Goal: Information Seeking & Learning: Learn about a topic

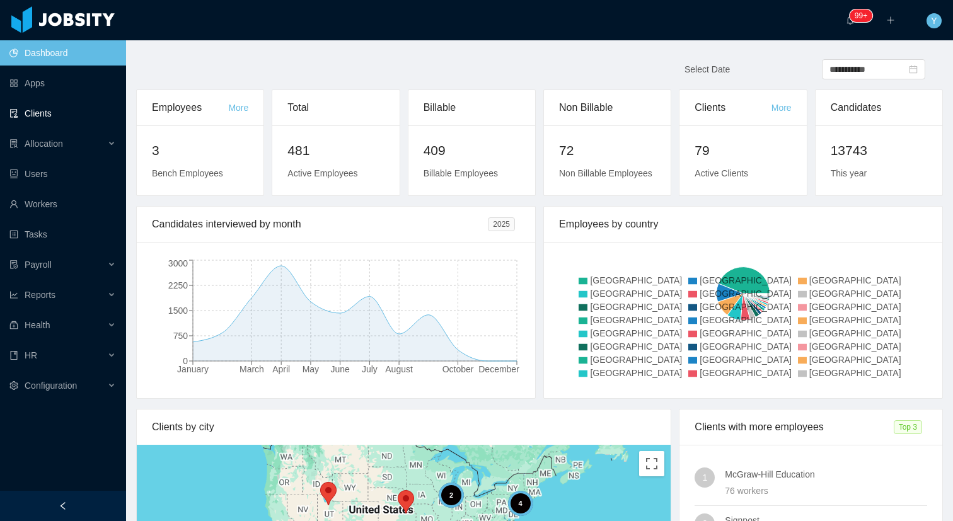
click at [74, 112] on link "Clients" at bounding box center [62, 113] width 107 height 25
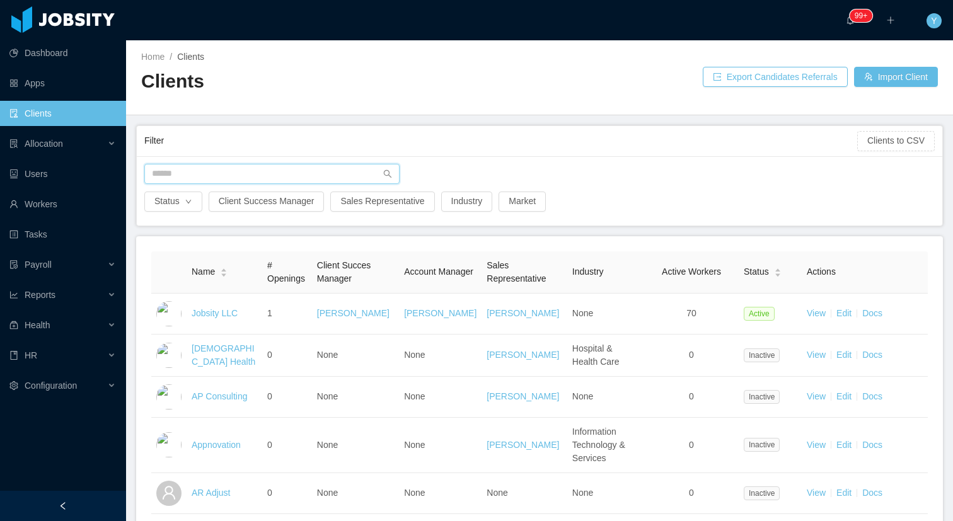
click at [154, 166] on input "text" at bounding box center [271, 174] width 255 height 20
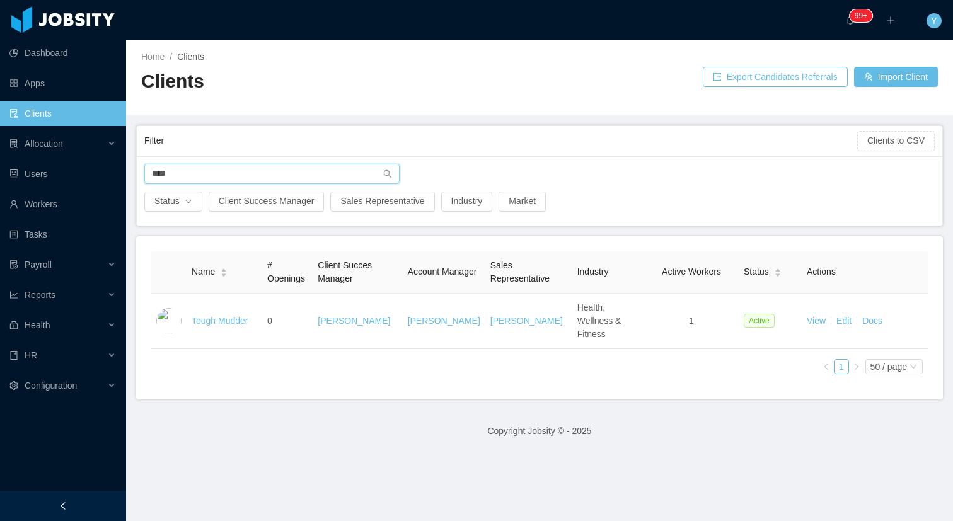
type input "*****"
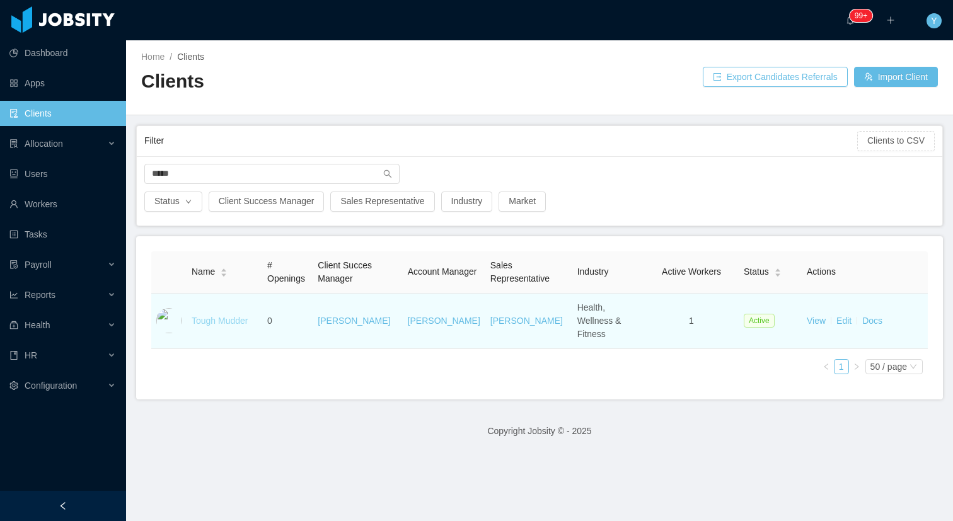
click at [228, 316] on link "Tough Mudder" at bounding box center [220, 321] width 57 height 10
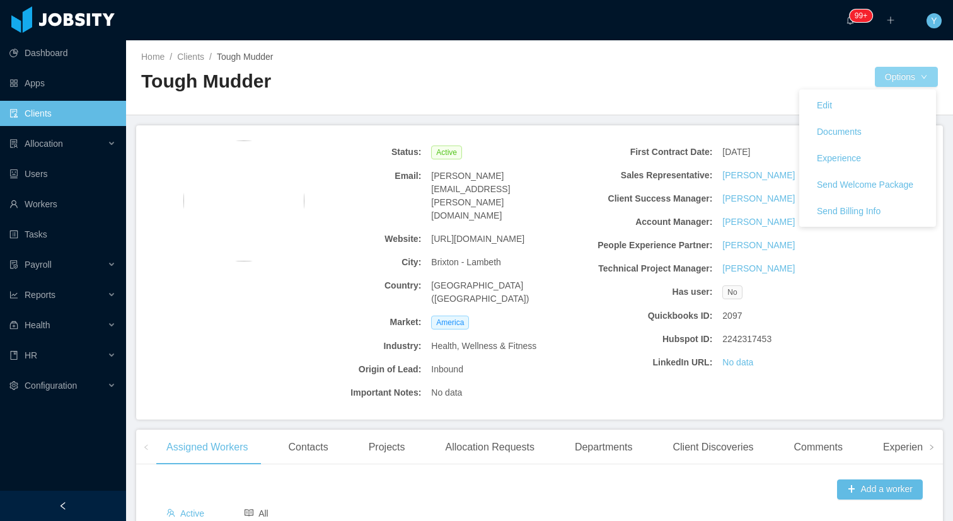
click at [897, 83] on button "Options" at bounding box center [906, 77] width 63 height 20
click at [871, 132] on button "Documents" at bounding box center [839, 132] width 65 height 20
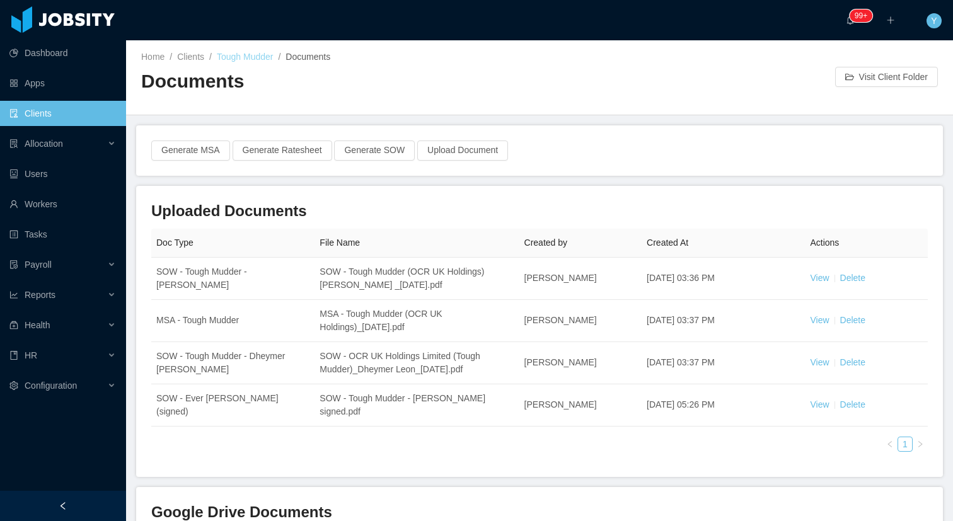
click at [262, 54] on link "Tough Mudder" at bounding box center [245, 57] width 57 height 10
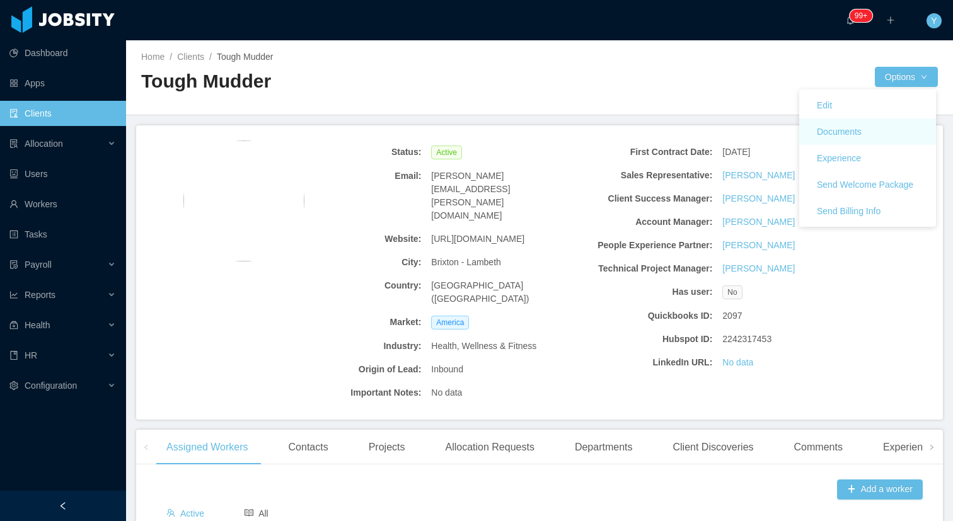
click at [876, 126] on link "Documents" at bounding box center [867, 132] width 137 height 26
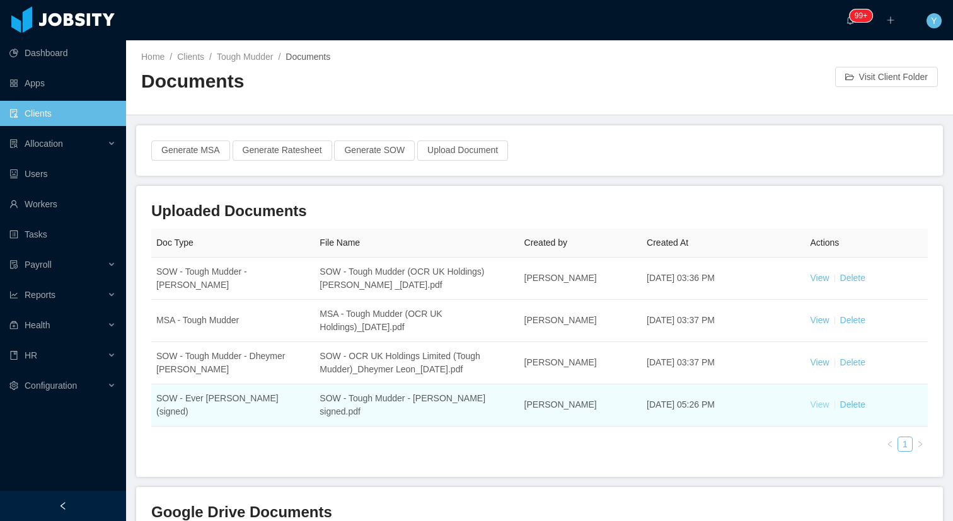
click at [828, 400] on link "View" at bounding box center [819, 405] width 19 height 10
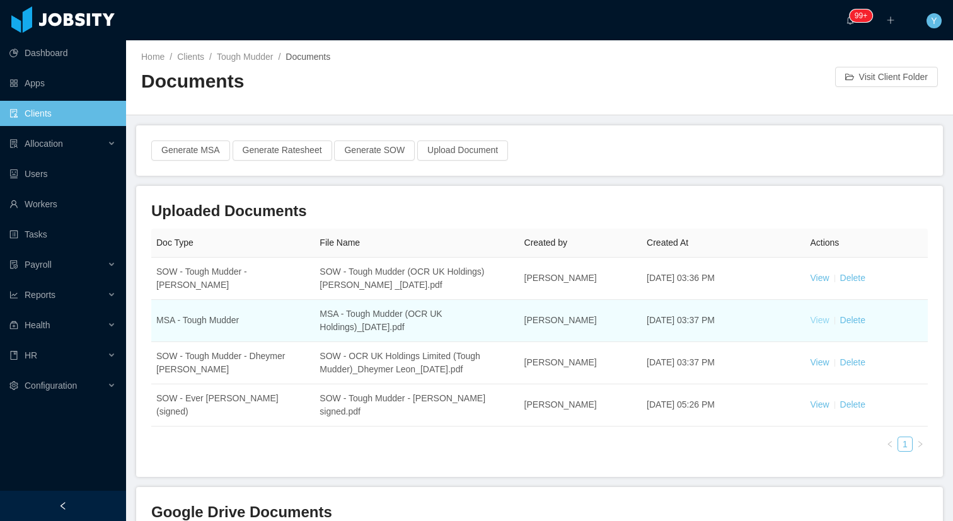
click at [823, 325] on link "View" at bounding box center [819, 320] width 19 height 10
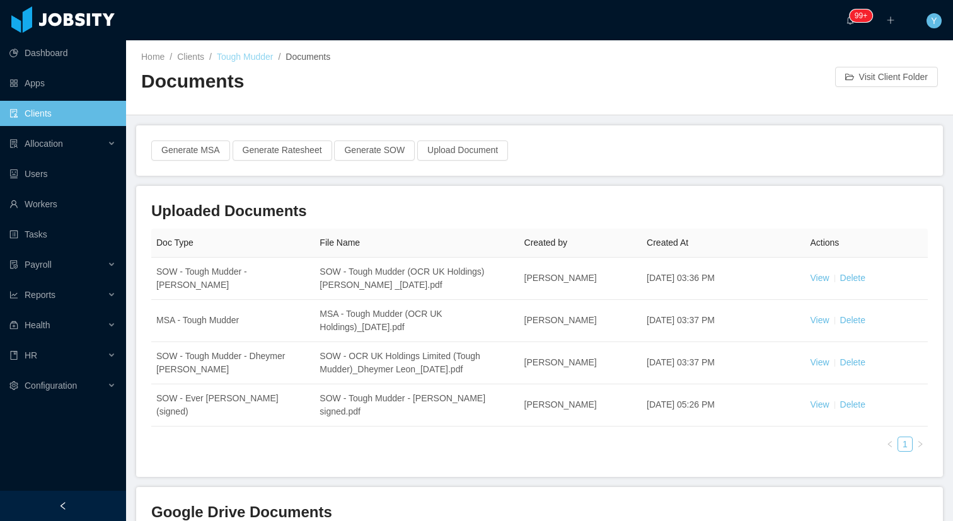
click at [258, 55] on link "Tough Mudder" at bounding box center [245, 57] width 57 height 10
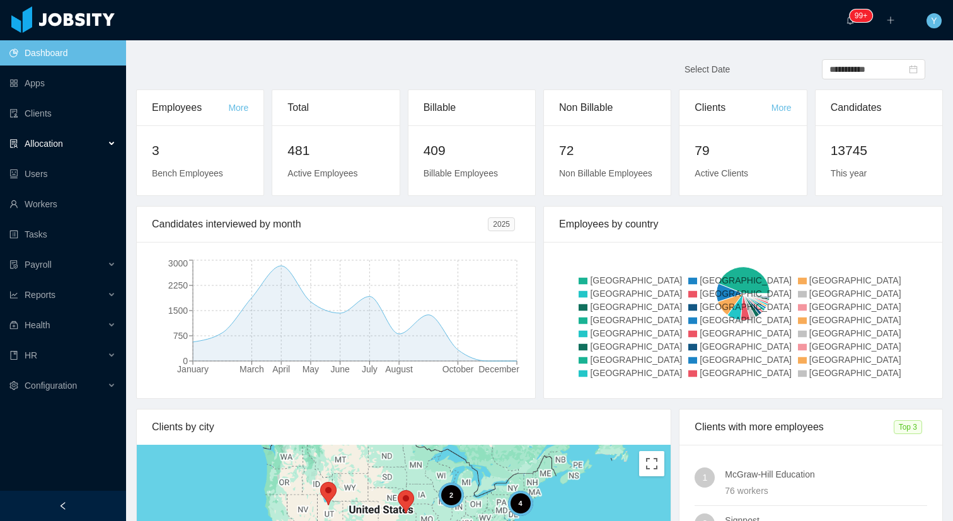
click at [25, 141] on span "Allocation" at bounding box center [44, 144] width 38 height 10
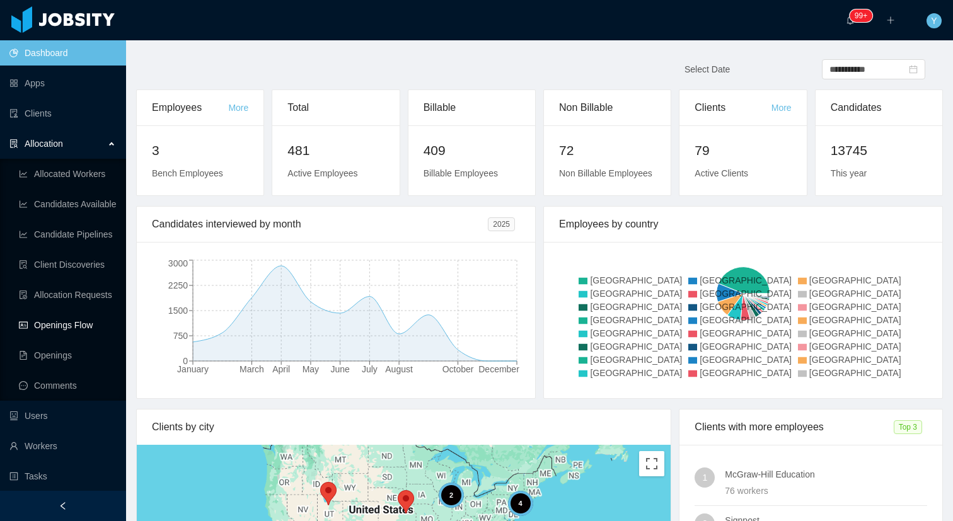
click at [31, 330] on link "Openings Flow" at bounding box center [67, 325] width 97 height 25
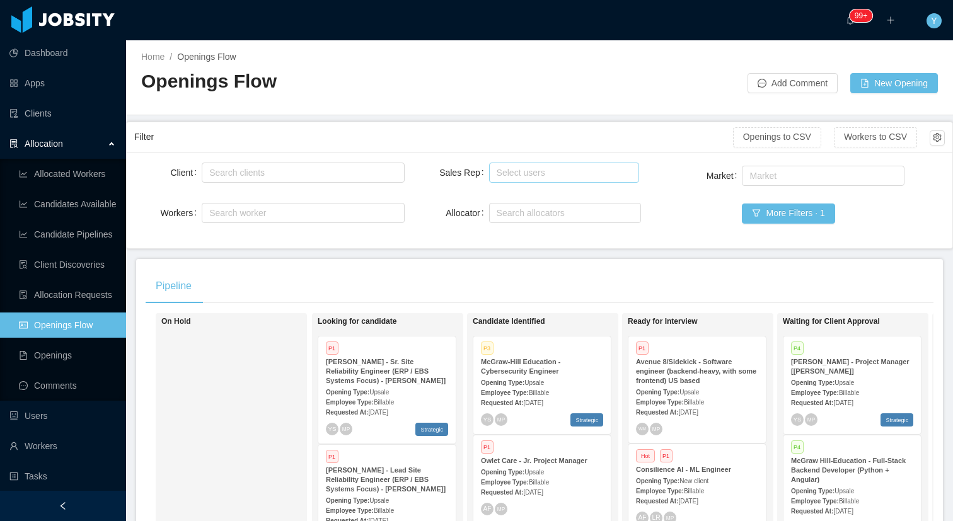
click at [517, 166] on div "Select users" at bounding box center [562, 172] width 130 height 13
type input "*******"
click at [513, 194] on li "[PERSON_NAME]" at bounding box center [564, 197] width 151 height 20
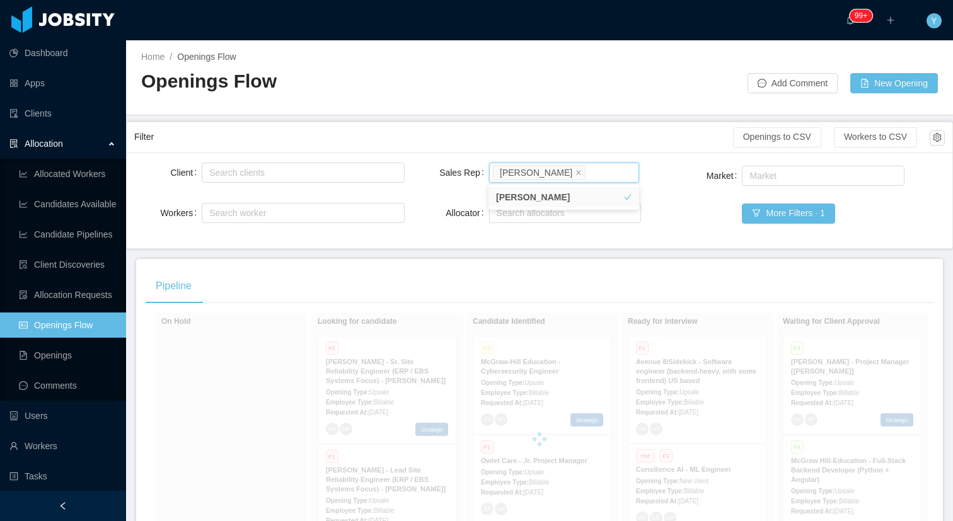
click at [468, 142] on div "Filter" at bounding box center [433, 136] width 599 height 23
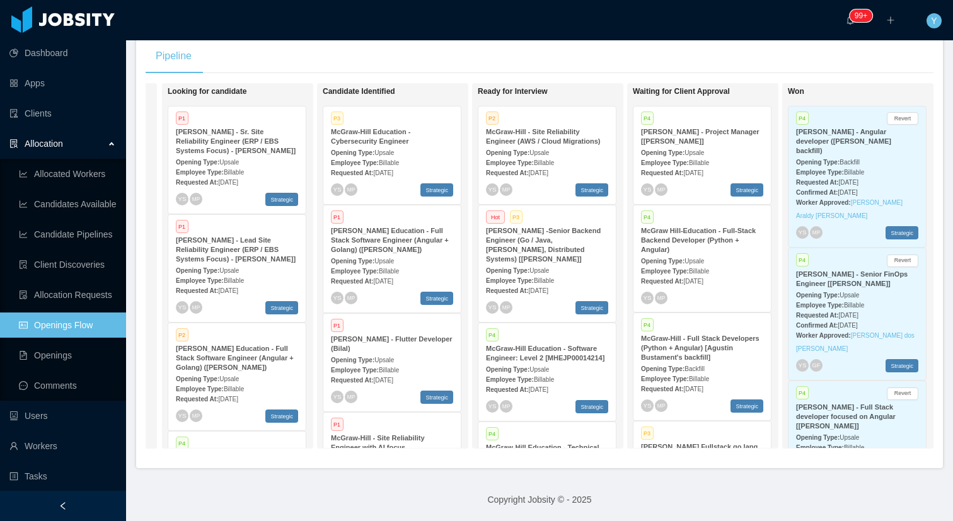
scroll to position [0, 153]
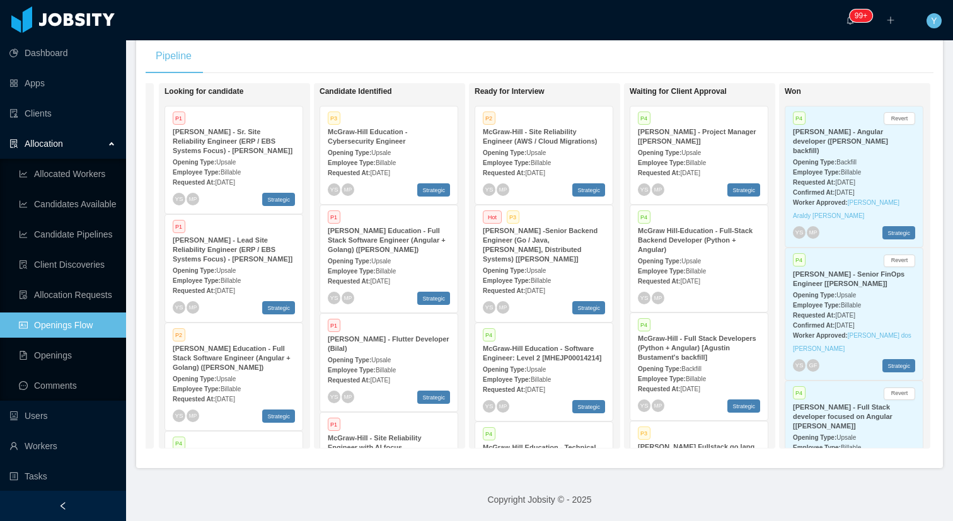
click at [238, 131] on strong "McGraw-Hill - Sr. Site Reliability Engineer (ERP / EBS Systems Focus) - Jeff Br…" at bounding box center [233, 141] width 120 height 26
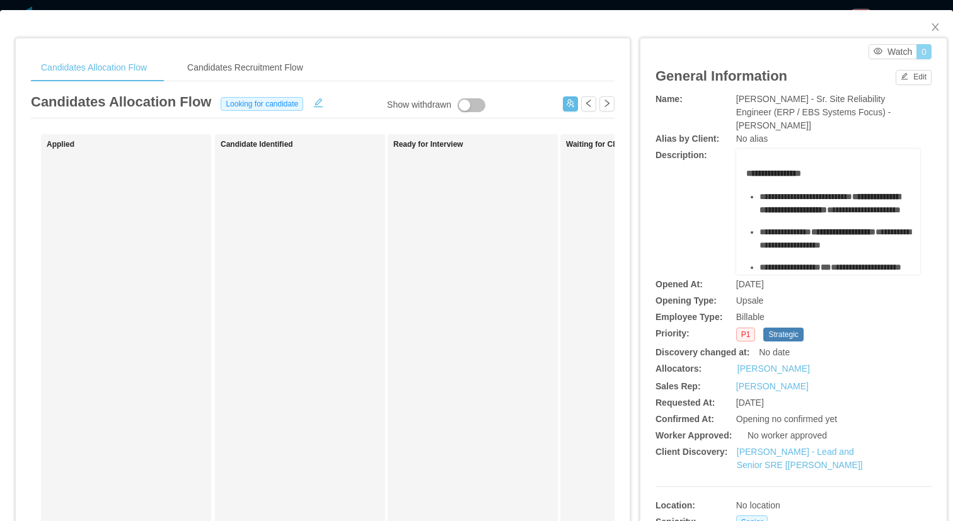
click at [928, 52] on button "0" at bounding box center [924, 51] width 15 height 15
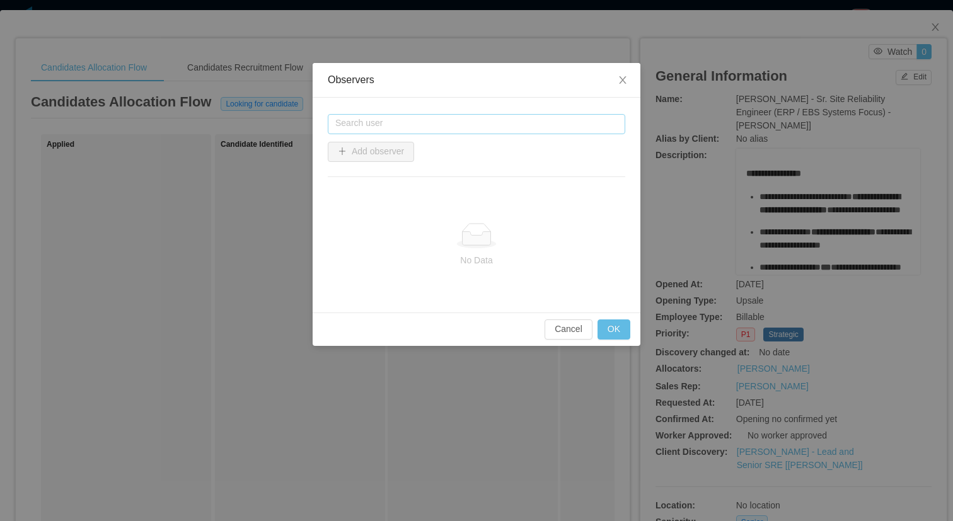
click at [460, 129] on input "text" at bounding box center [477, 124] width 298 height 20
click at [395, 156] on li "Xavier Garzon" at bounding box center [477, 148] width 298 height 20
type input "**********"
click at [366, 154] on button "Add observer" at bounding box center [371, 152] width 86 height 20
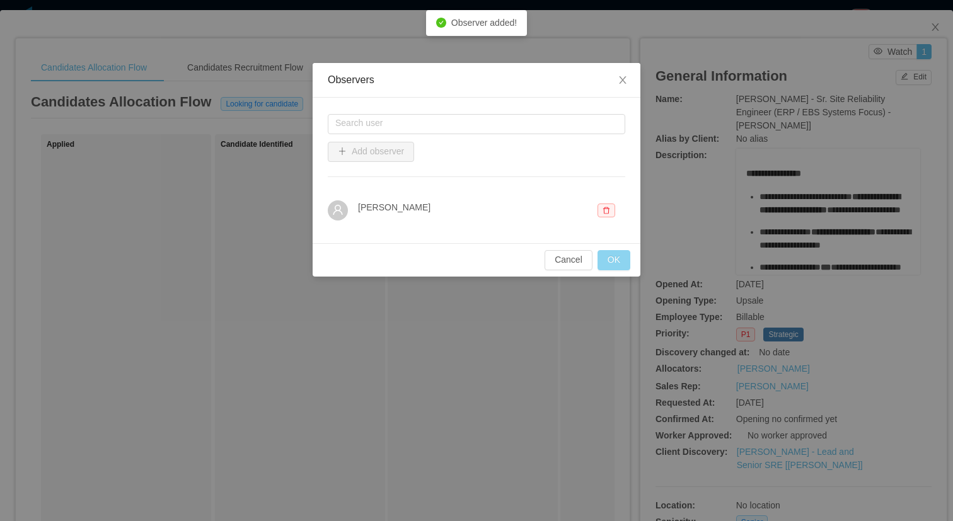
click at [624, 260] on button "OK" at bounding box center [614, 260] width 33 height 20
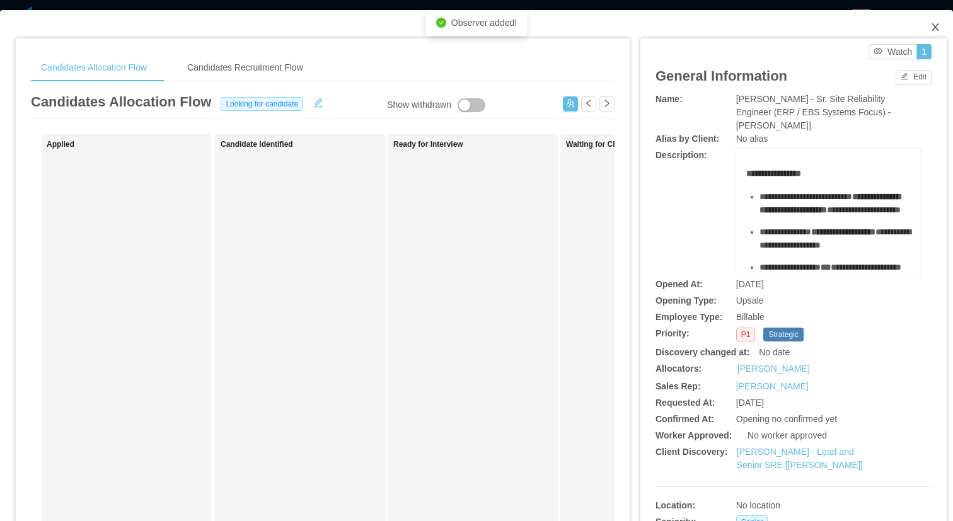
click at [929, 31] on span "Close" at bounding box center [935, 27] width 35 height 35
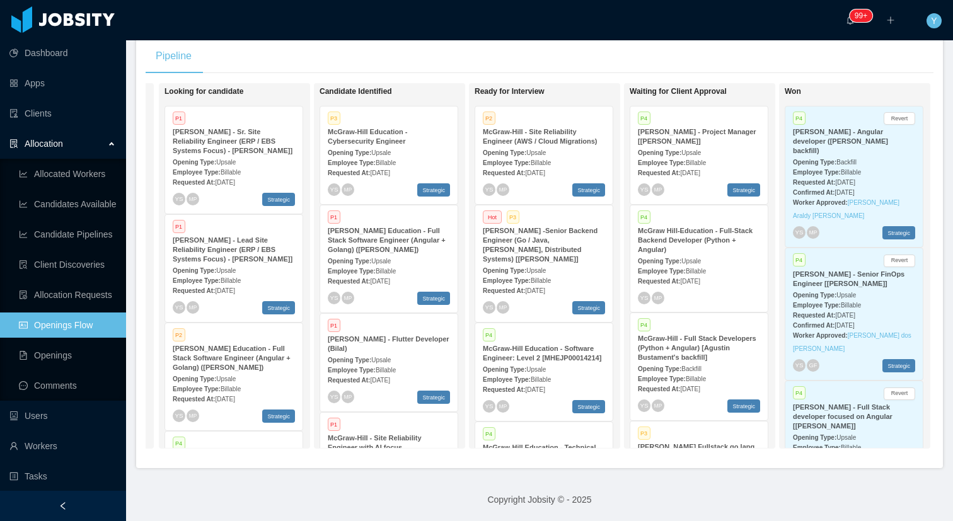
click at [250, 258] on div "McGraw-Hill - Lead Site Reliability Engineer (ERP / EBS Systems Focus) - Jeff B…" at bounding box center [234, 250] width 122 height 28
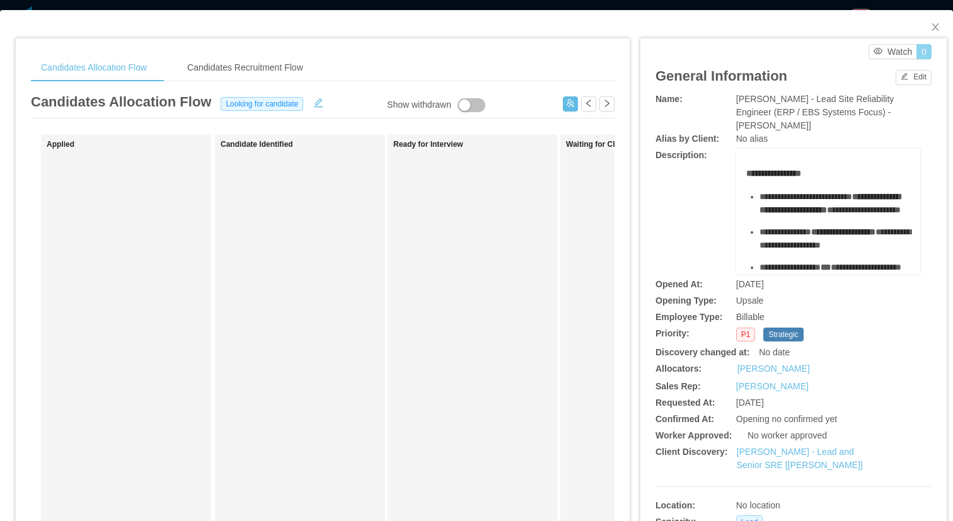
click at [926, 53] on button "0" at bounding box center [924, 51] width 15 height 15
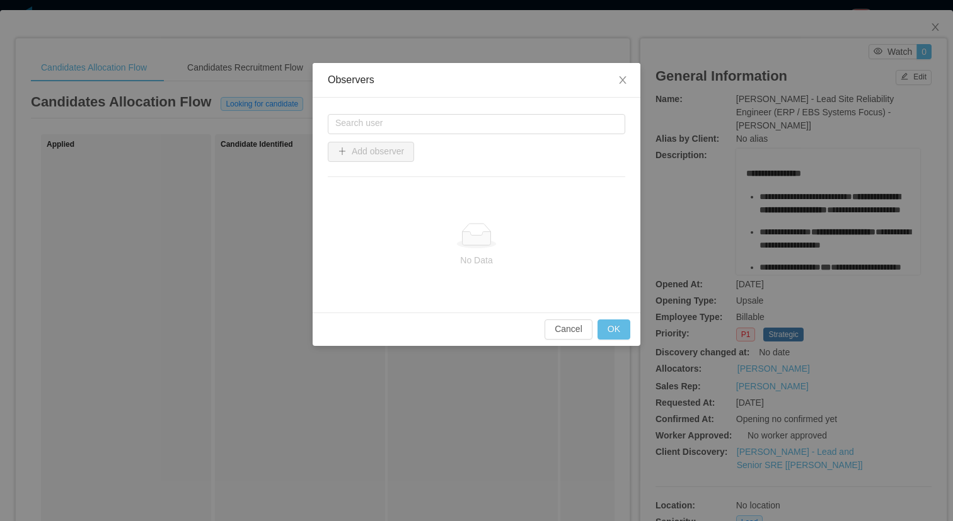
click at [516, 133] on div "Search user Add observer" at bounding box center [477, 153] width 298 height 80
click at [507, 127] on input "text" at bounding box center [477, 124] width 298 height 20
type input "*"
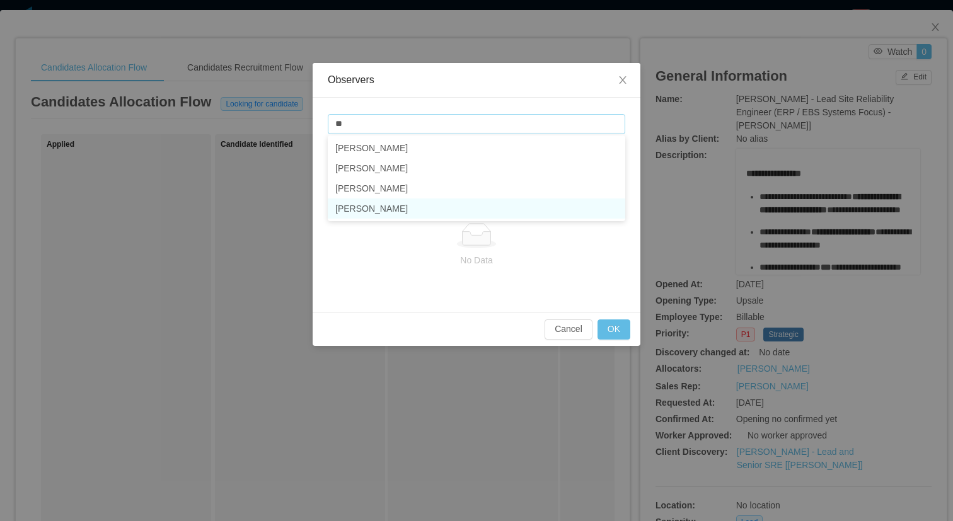
click at [419, 200] on li "Xavier Garzon" at bounding box center [477, 209] width 298 height 20
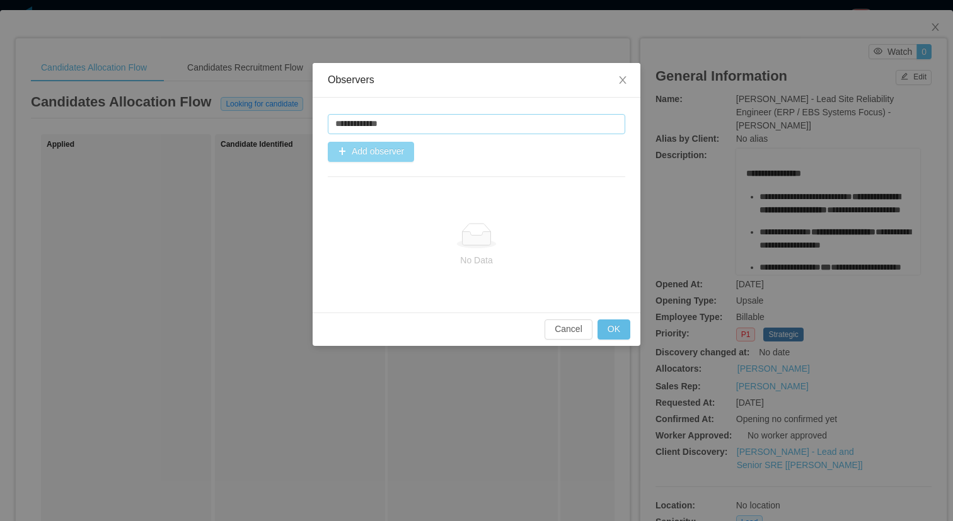
type input "**********"
click at [383, 153] on button "Add observer" at bounding box center [371, 152] width 86 height 20
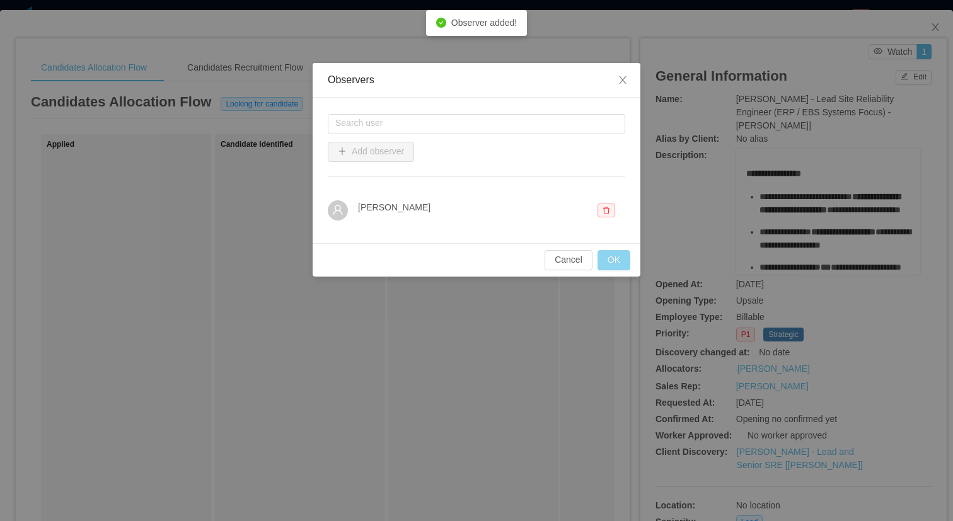
click at [622, 265] on button "OK" at bounding box center [614, 260] width 33 height 20
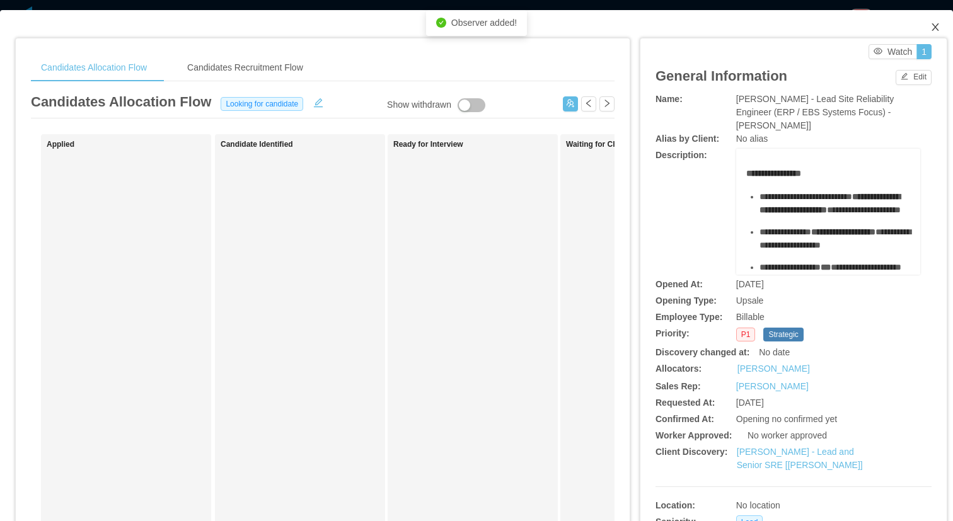
click at [933, 29] on icon "icon: close" at bounding box center [936, 27] width 10 height 10
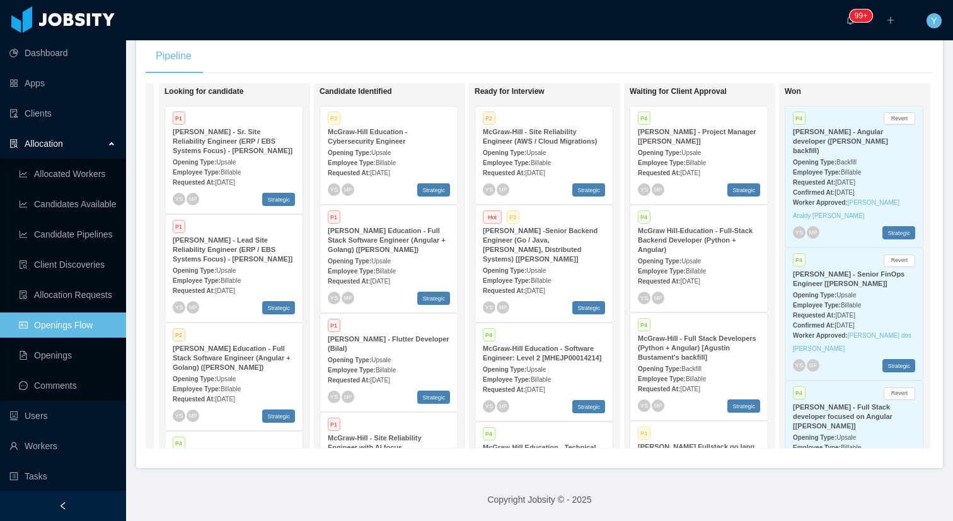
click at [391, 266] on div "Employee Type: Billable" at bounding box center [389, 270] width 122 height 13
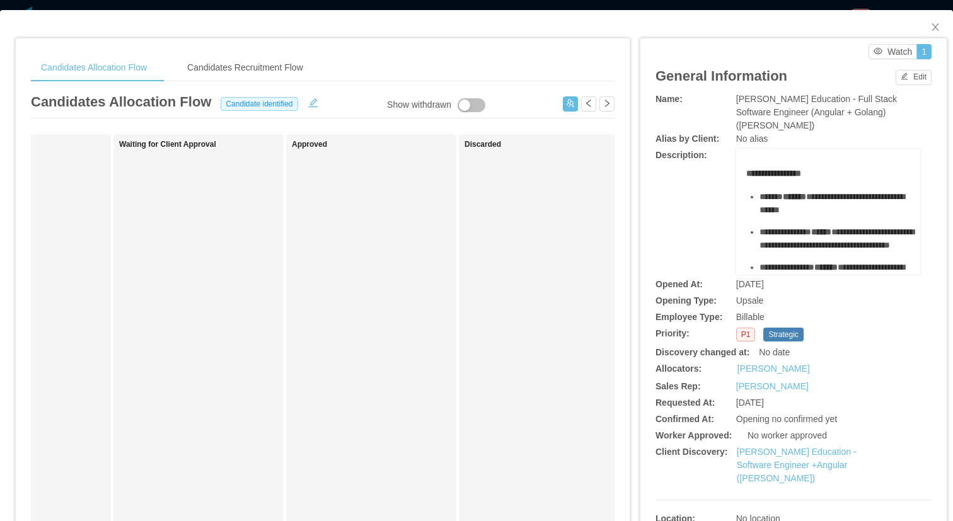
scroll to position [0, 449]
click at [939, 27] on icon "icon: close" at bounding box center [936, 27] width 10 height 10
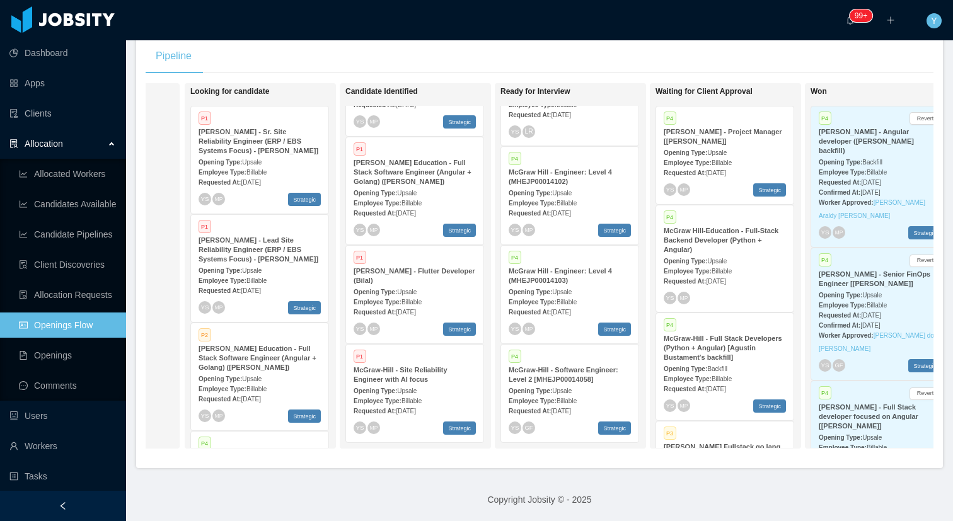
scroll to position [0, 111]
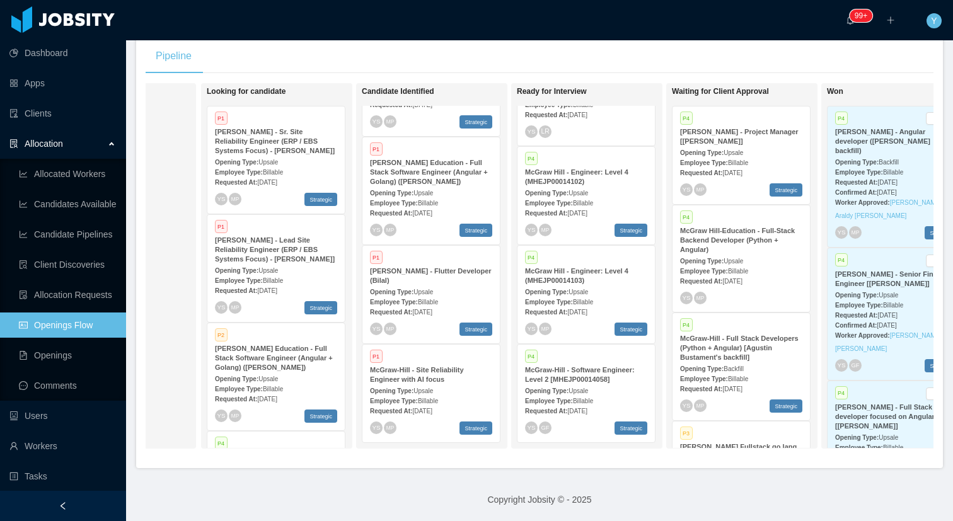
click at [244, 378] on strong "Opening Type:" at bounding box center [237, 379] width 44 height 7
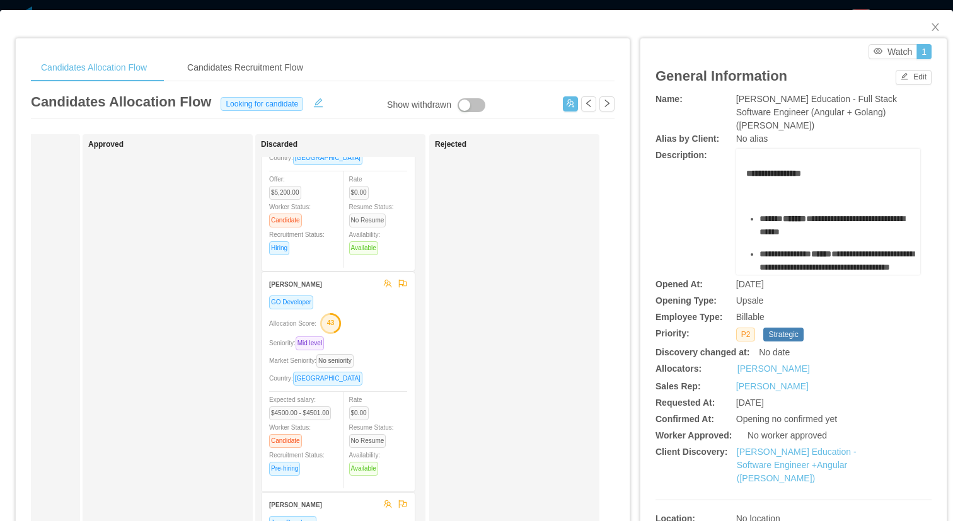
scroll to position [0, 656]
click at [931, 28] on icon "icon: close" at bounding box center [936, 27] width 10 height 10
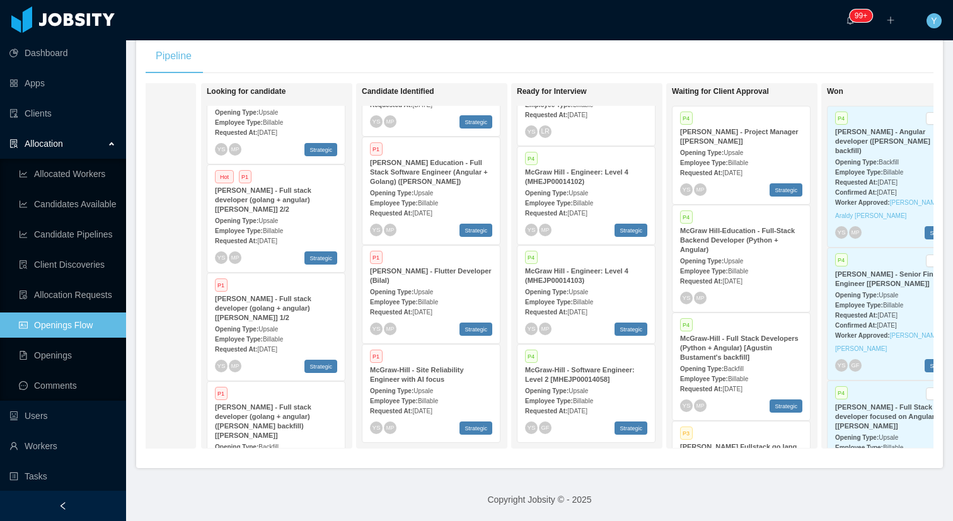
scroll to position [249, 0]
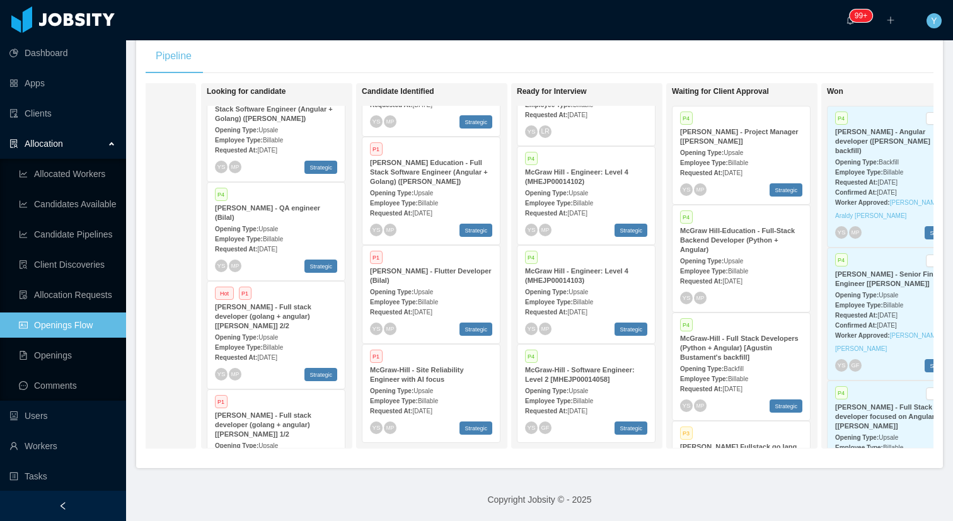
click at [484, 200] on div "Employee Type: Billable" at bounding box center [431, 202] width 122 height 13
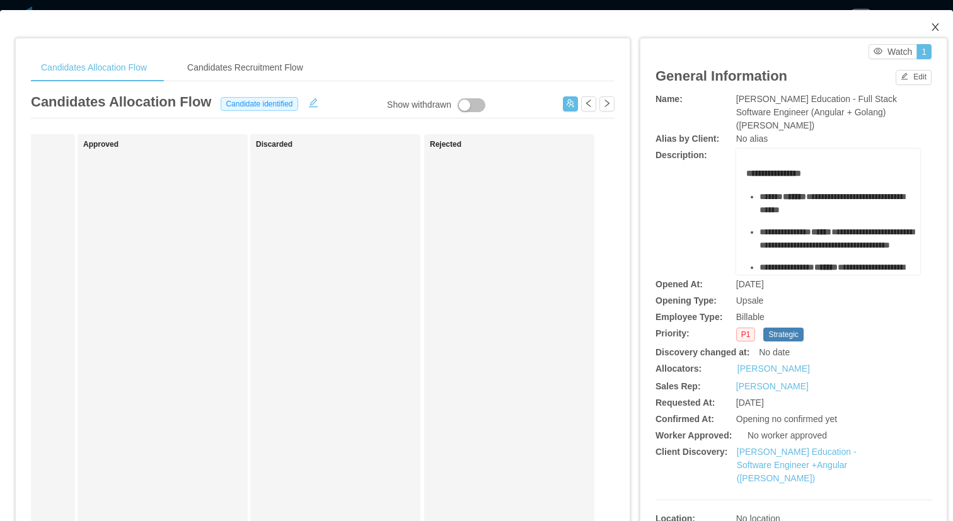
click at [934, 24] on icon "icon: close" at bounding box center [936, 27] width 10 height 10
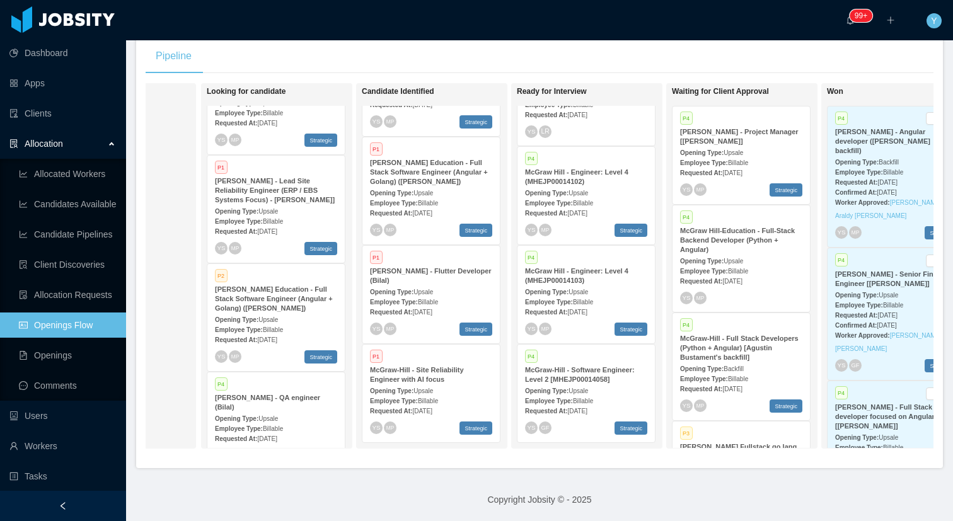
scroll to position [55, 0]
click at [276, 320] on div "Opening Type: Upsale" at bounding box center [276, 323] width 122 height 13
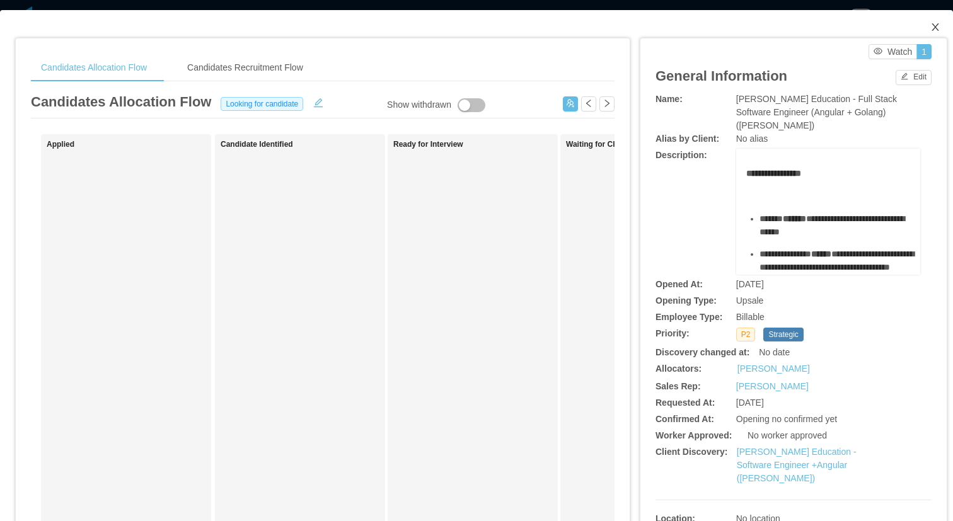
click at [933, 34] on span "Close" at bounding box center [935, 27] width 35 height 35
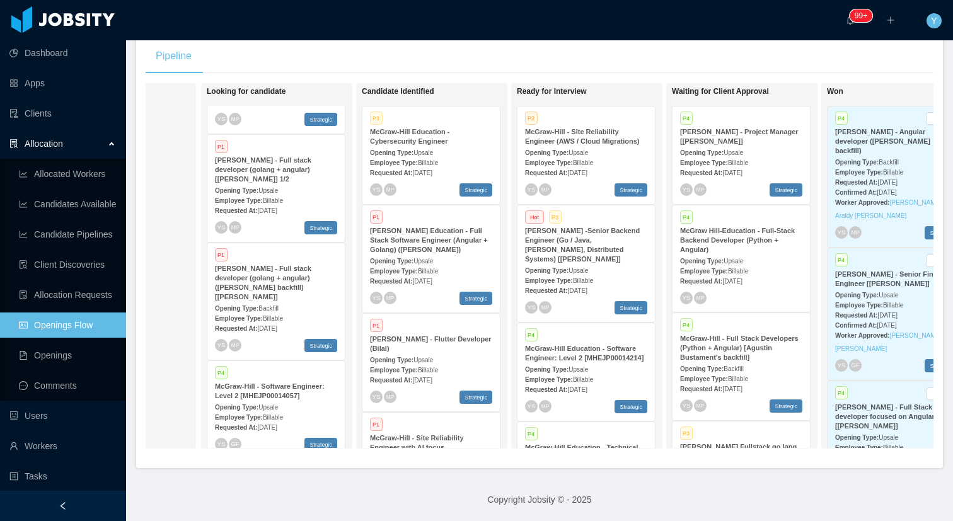
click at [755, 140] on div "McGraw-Hill - Project Manager [Kristina Armendaris]" at bounding box center [741, 136] width 122 height 19
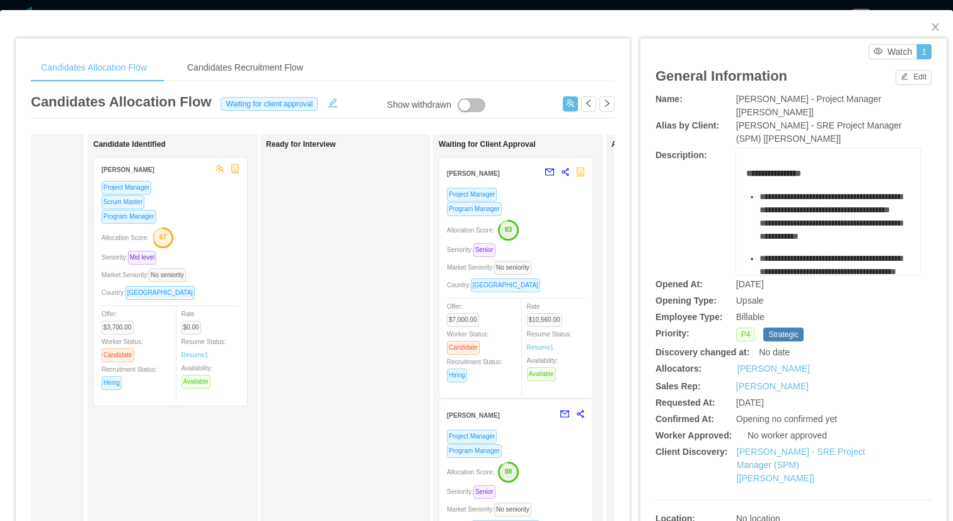
scroll to position [0, 153]
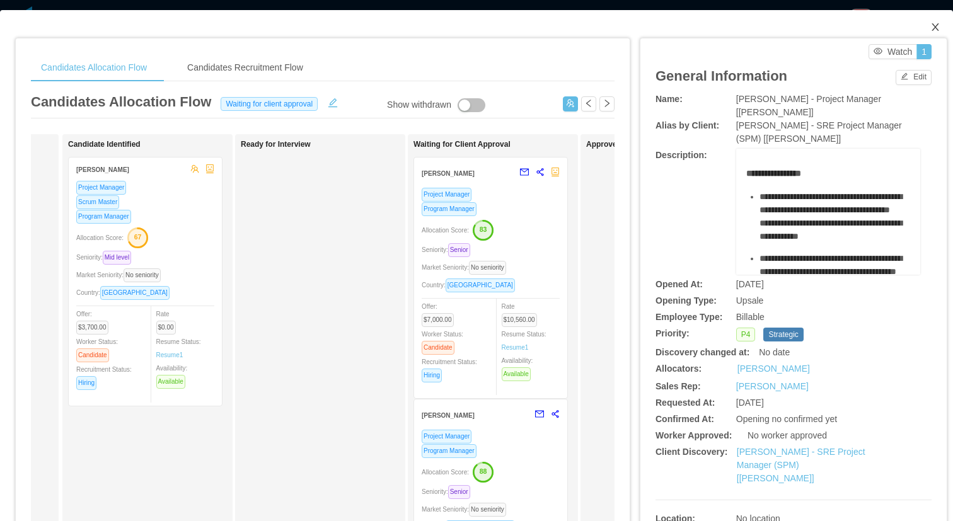
click at [936, 25] on icon "icon: close" at bounding box center [936, 27] width 10 height 10
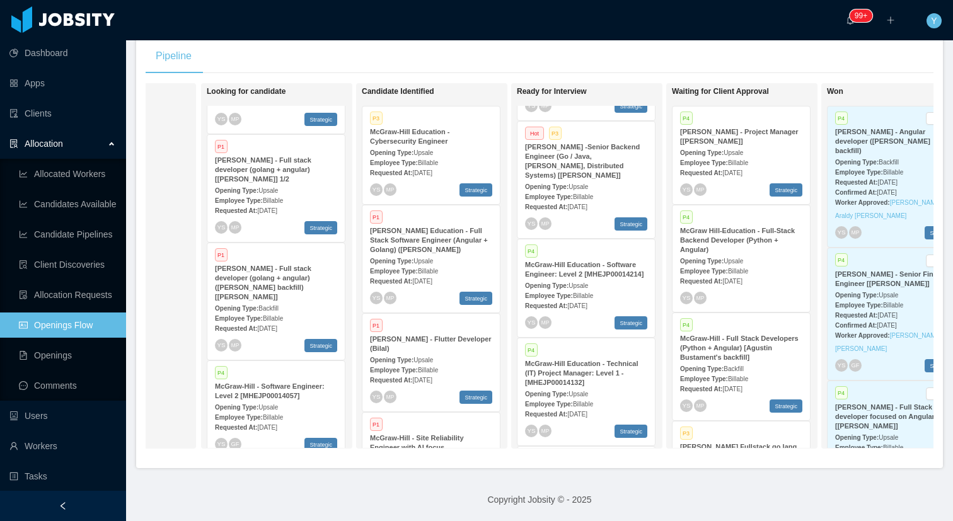
scroll to position [84, 0]
click at [602, 179] on div "Opening Type: Upsale" at bounding box center [586, 185] width 122 height 13
